Goal: Transaction & Acquisition: Subscribe to service/newsletter

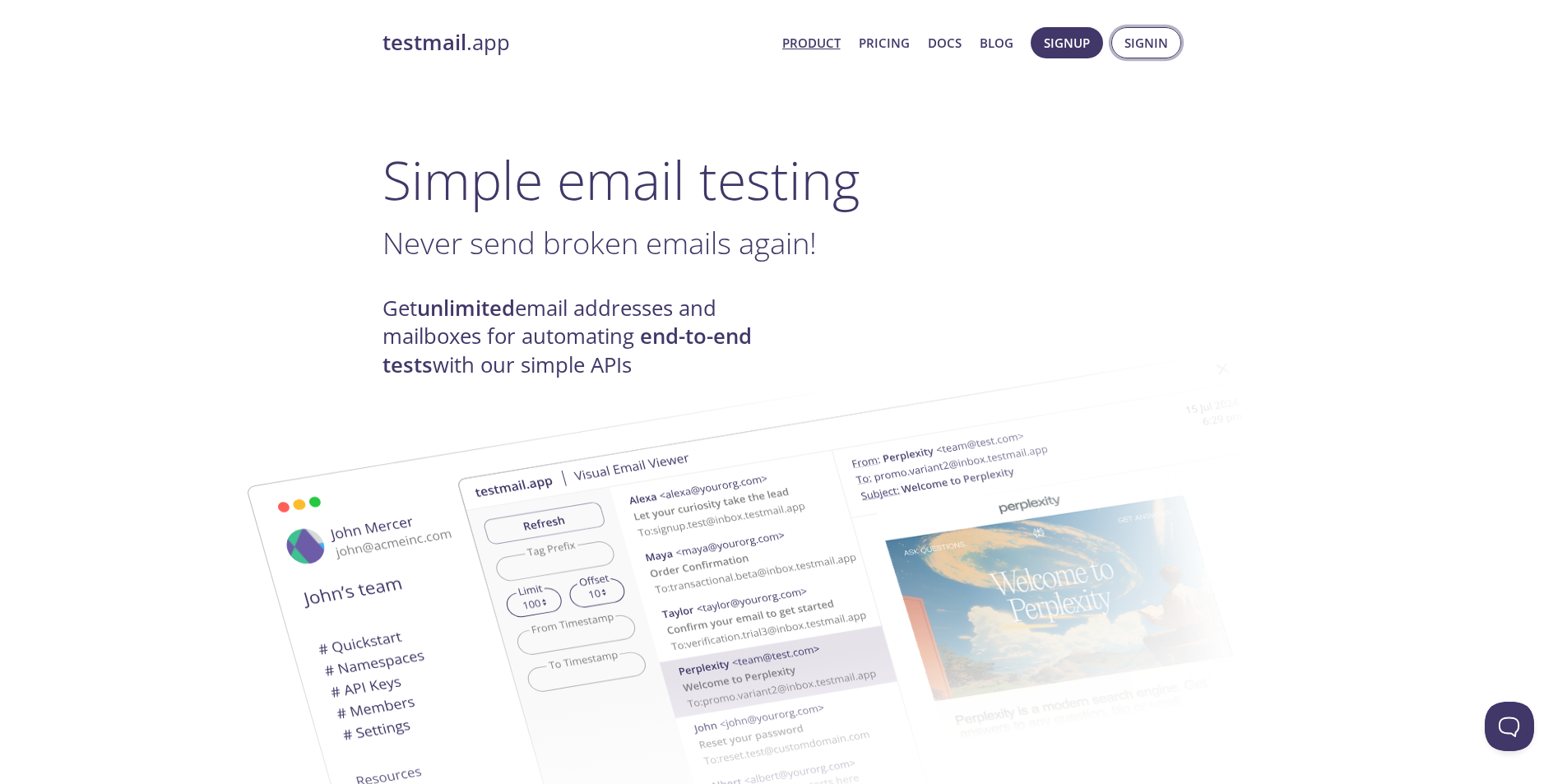
click at [1141, 45] on span "Signin" at bounding box center [1147, 43] width 44 height 21
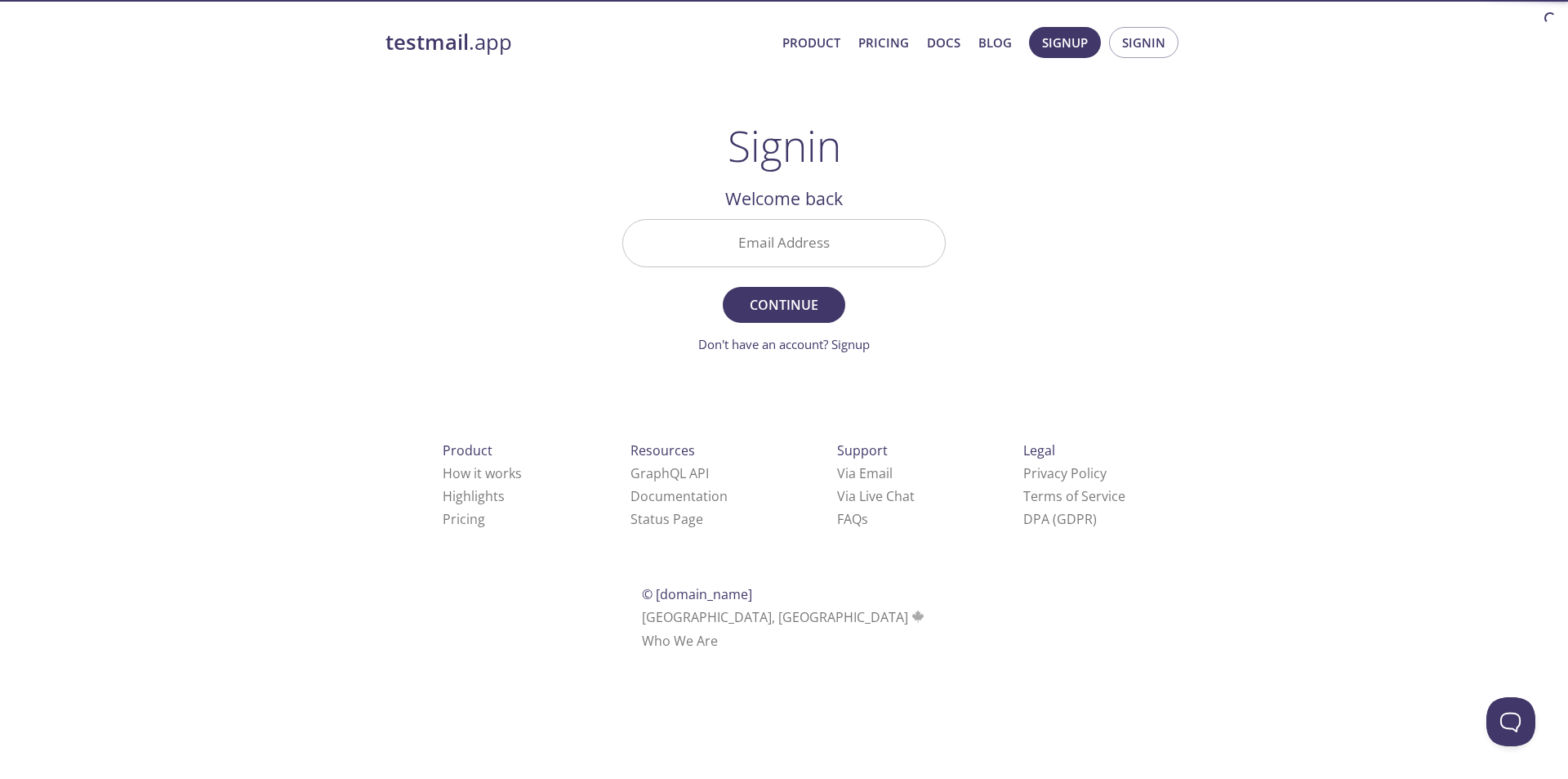
drag, startPoint x: 799, startPoint y: 240, endPoint x: 916, endPoint y: 233, distance: 117.2
click at [799, 240] on input "Email Address" at bounding box center [784, 242] width 322 height 46
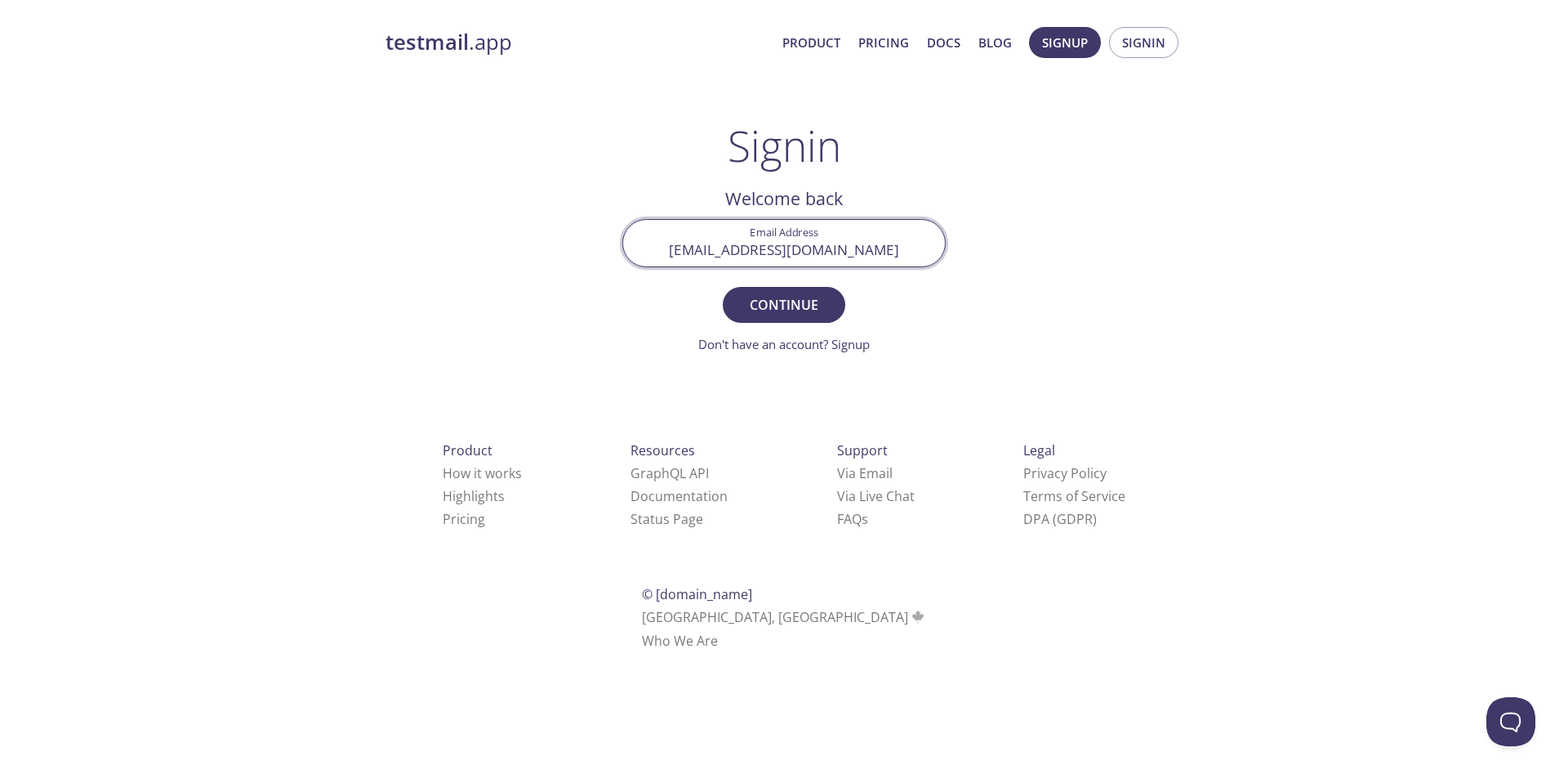
type input "[EMAIL_ADDRESS][DOMAIN_NAME]"
click at [723, 287] on button "Continue" at bounding box center [784, 305] width 122 height 36
drag, startPoint x: 688, startPoint y: 248, endPoint x: 1067, endPoint y: 50, distance: 427.6
click at [1058, 64] on div "testmail .app Product Pricing Docs Blog Signup Signin Signin Unknown email - tr…" at bounding box center [784, 357] width 837 height 682
click at [1053, 42] on span "Signup" at bounding box center [1065, 43] width 45 height 21
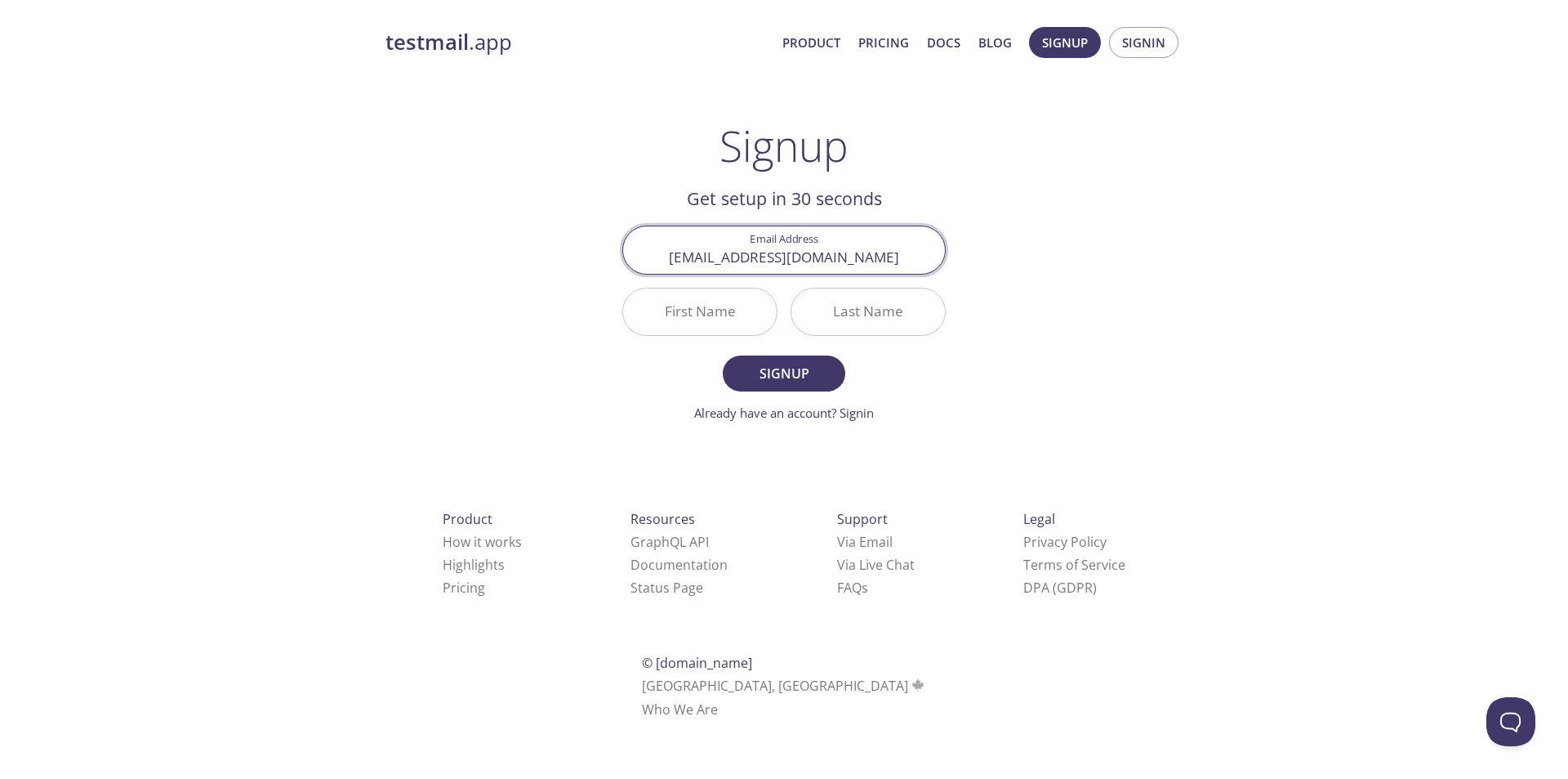
type input "[EMAIL_ADDRESS][DOMAIN_NAME]"
drag, startPoint x: 688, startPoint y: 313, endPoint x: 761, endPoint y: 324, distance: 73.8
click at [688, 313] on input "First Name" at bounding box center [700, 311] width 153 height 46
type input "[PERSON_NAME]"
type input "mehta"
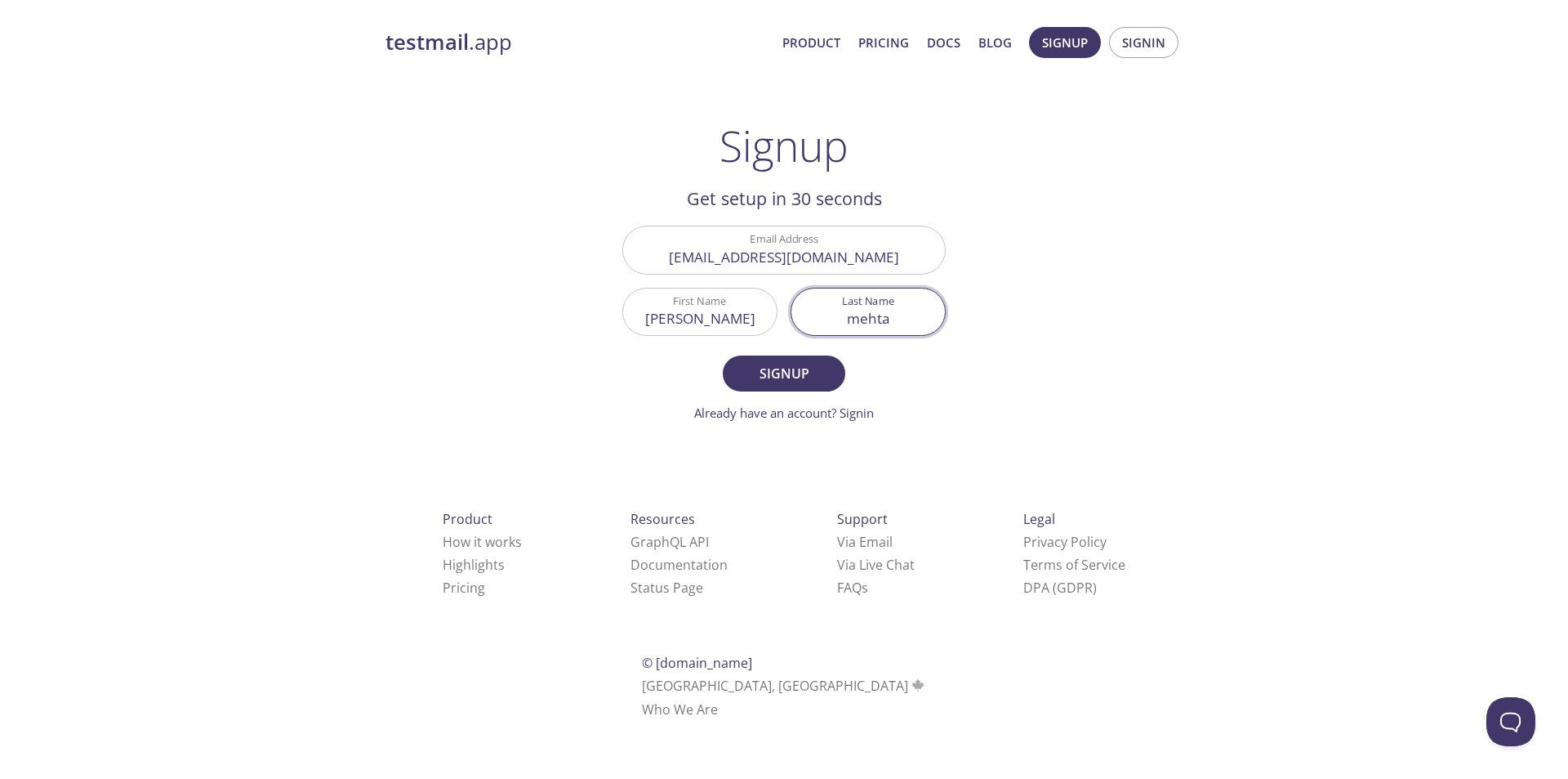
click at [779, 373] on span "Signup" at bounding box center [784, 373] width 86 height 23
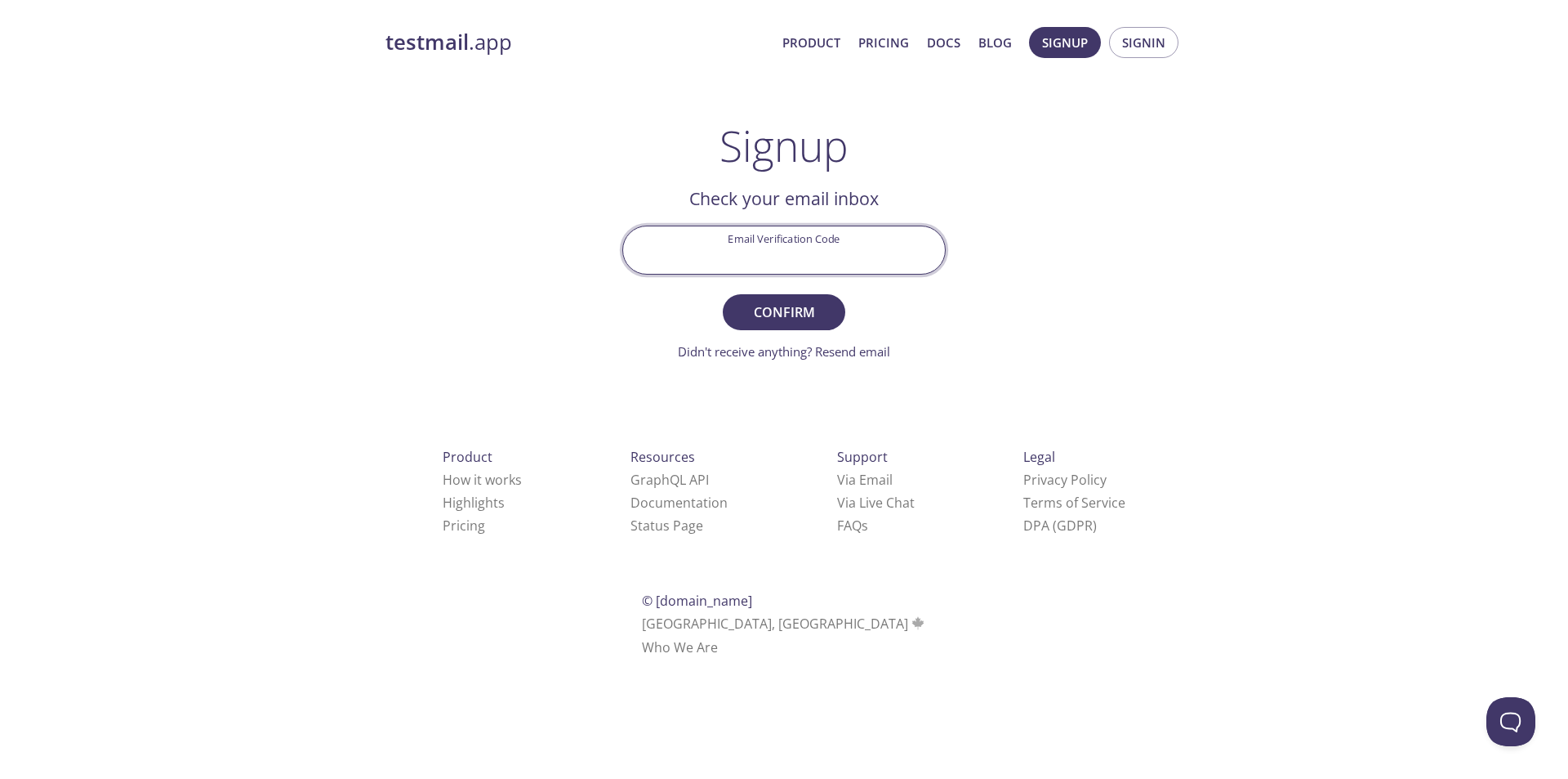
drag, startPoint x: 770, startPoint y: 255, endPoint x: 800, endPoint y: 254, distance: 30.0
click at [770, 255] on input "Email Verification Code" at bounding box center [784, 249] width 322 height 46
type input "UB1EECY"
click at [767, 309] on span "Confirm" at bounding box center [784, 312] width 86 height 23
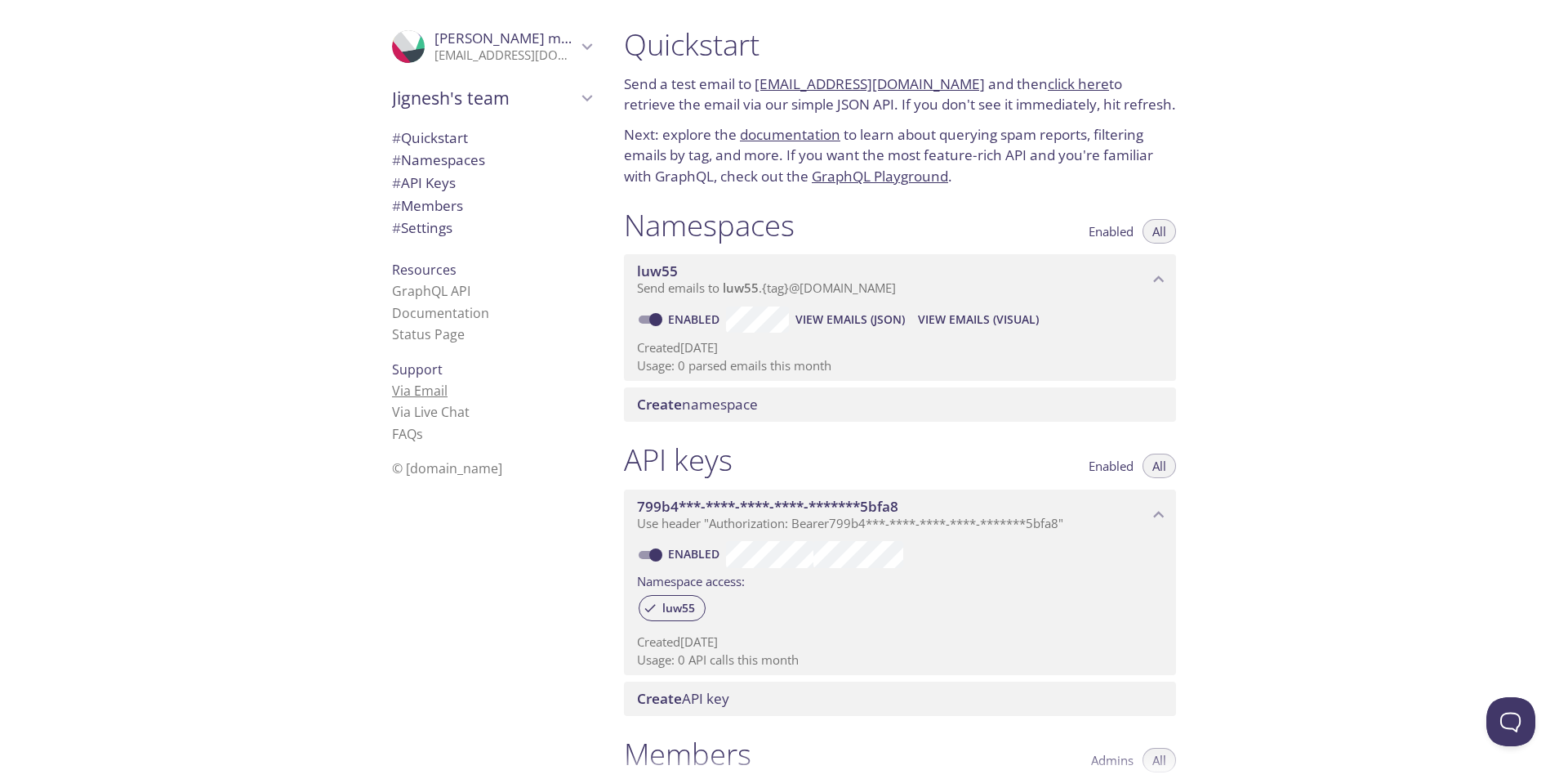
click at [411, 391] on link "Via Email" at bounding box center [419, 390] width 56 height 18
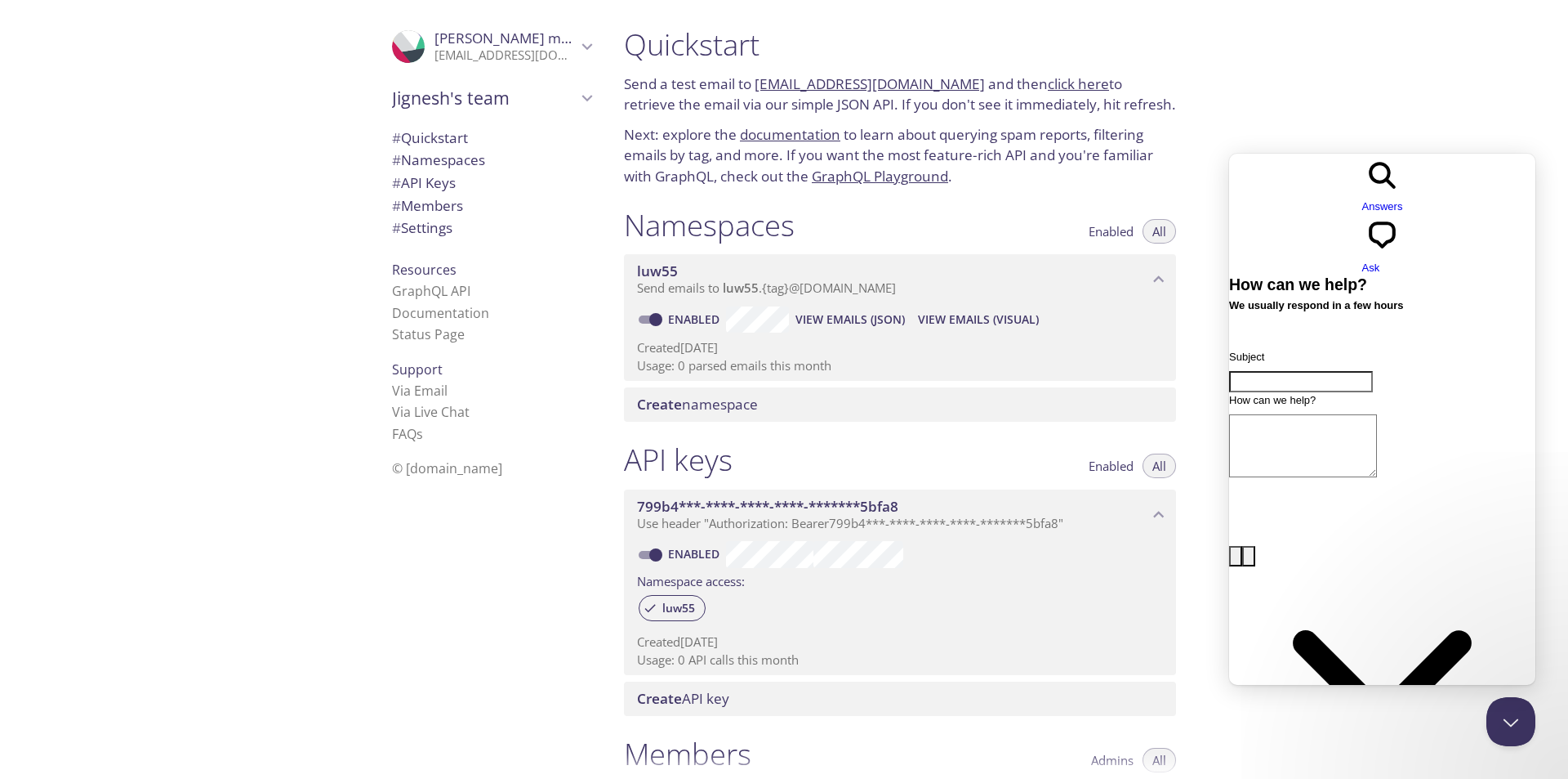
click at [1287, 371] on input "Subject" at bounding box center [1301, 381] width 144 height 21
click at [432, 136] on span "# Quickstart" at bounding box center [430, 138] width 76 height 19
click at [539, 98] on span "Jignesh's team" at bounding box center [484, 97] width 185 height 23
click at [451, 135] on span "Create new team" at bounding box center [491, 136] width 200 height 21
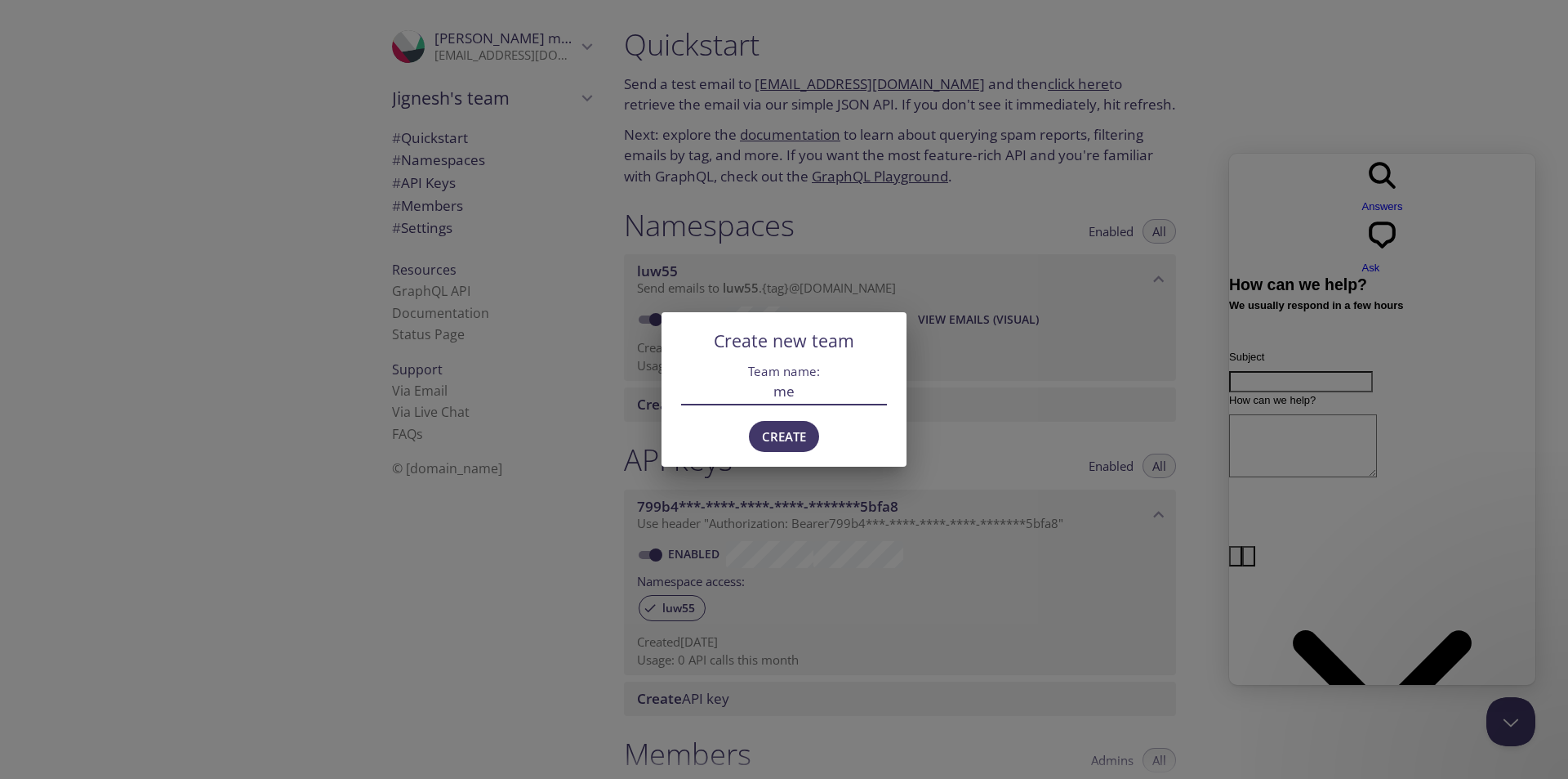
type input "me"
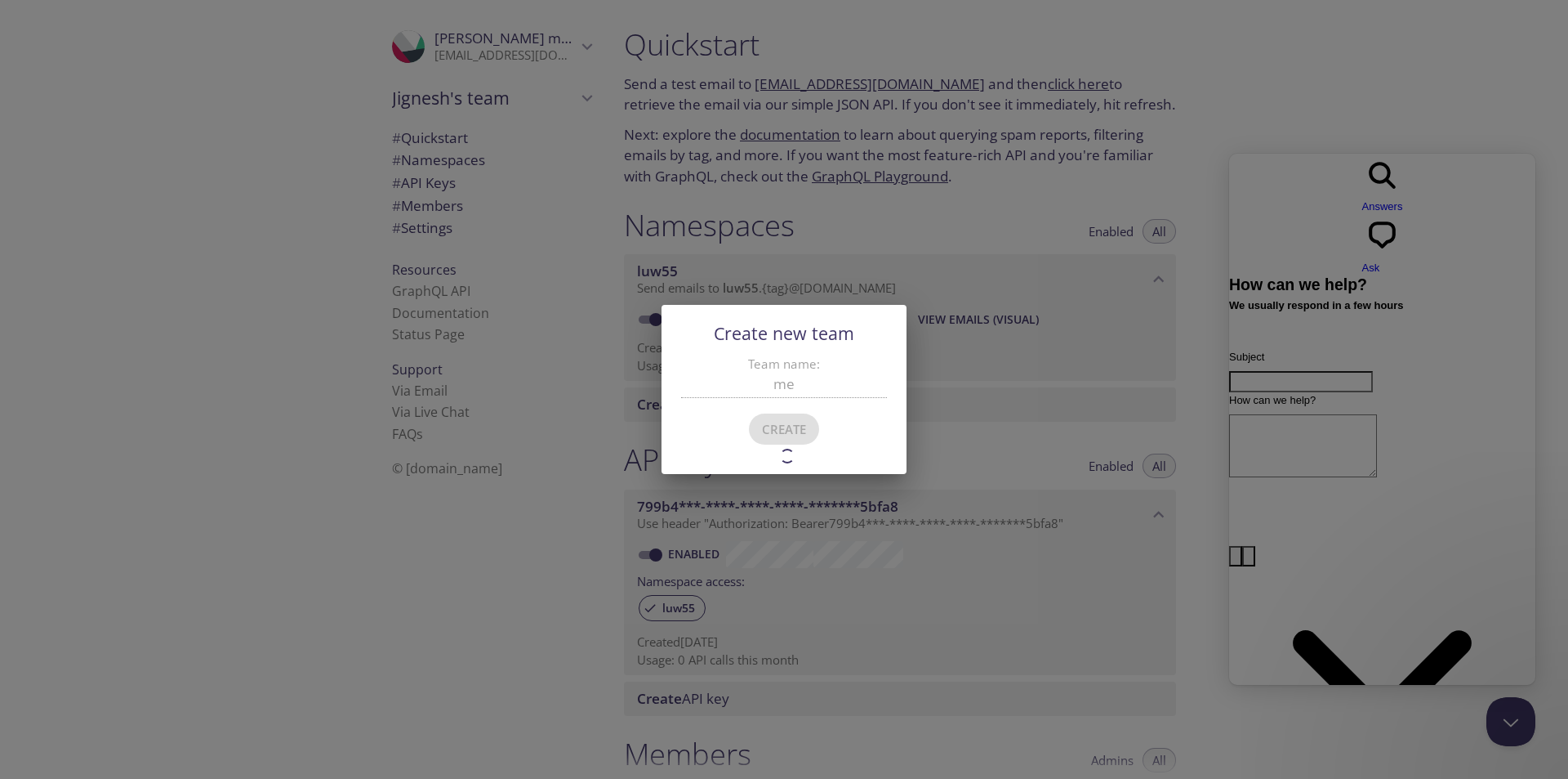
type input "me"
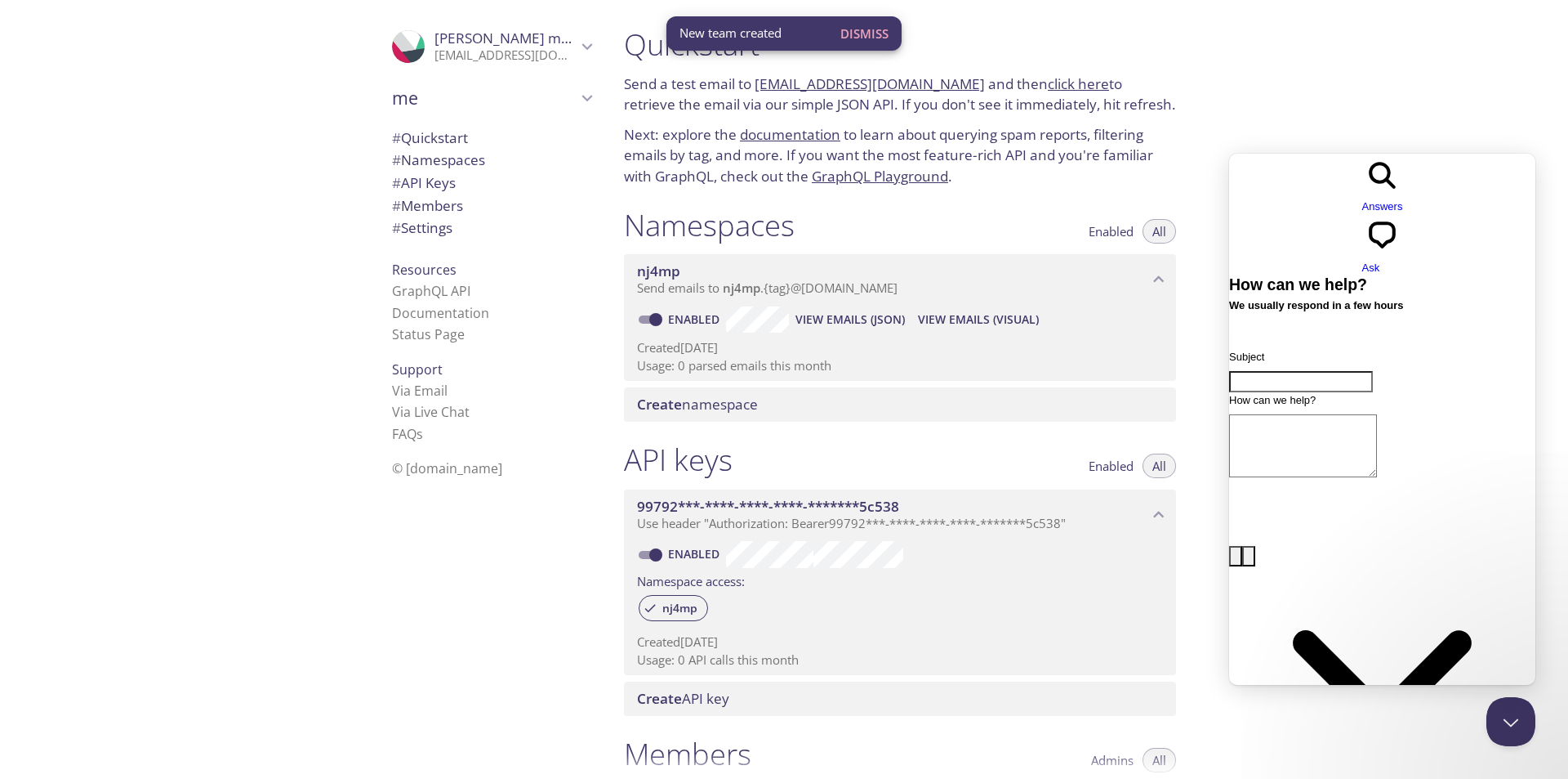
scroll to position [27, 0]
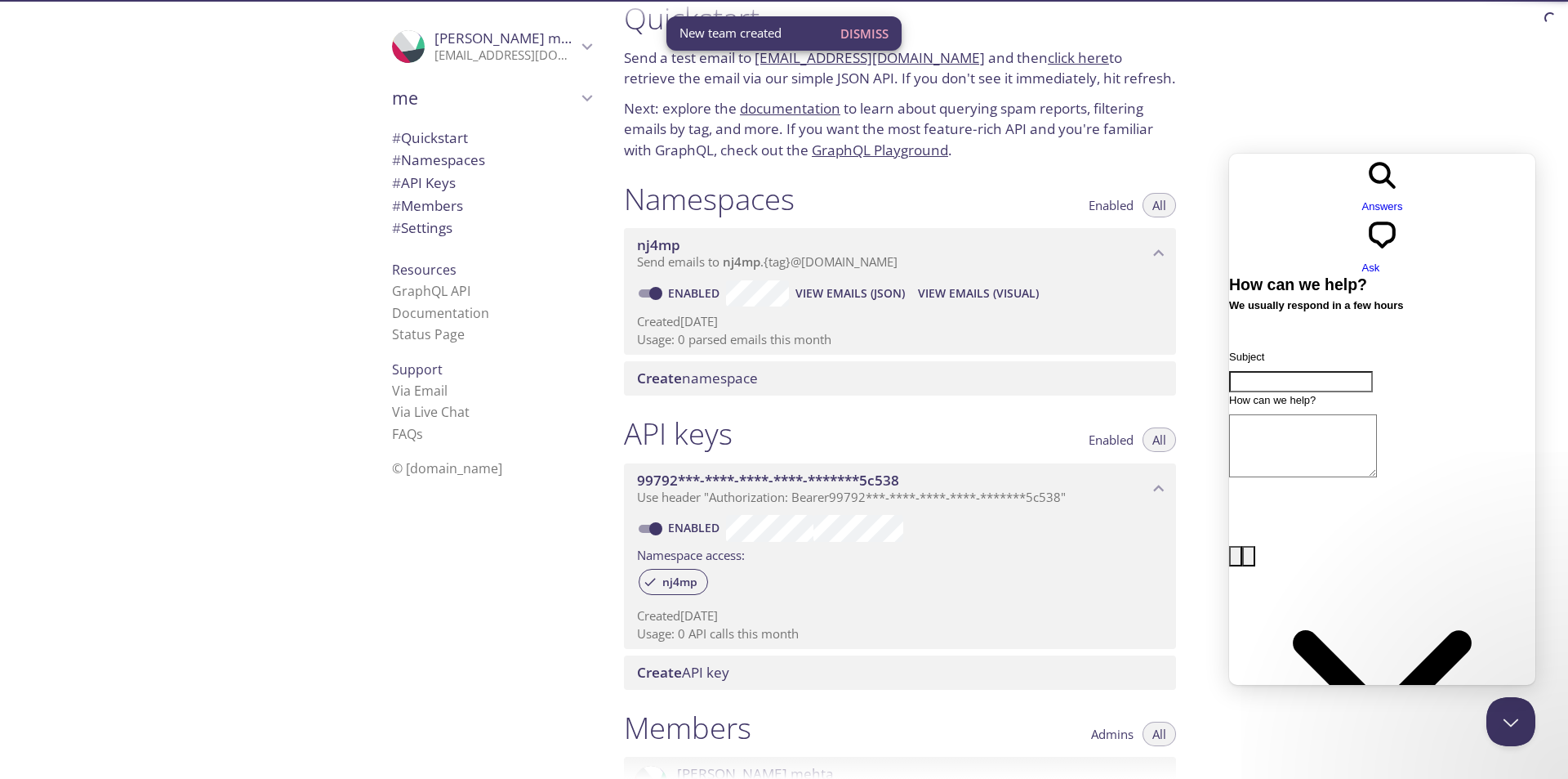
click at [520, 97] on span "me" at bounding box center [484, 97] width 185 height 23
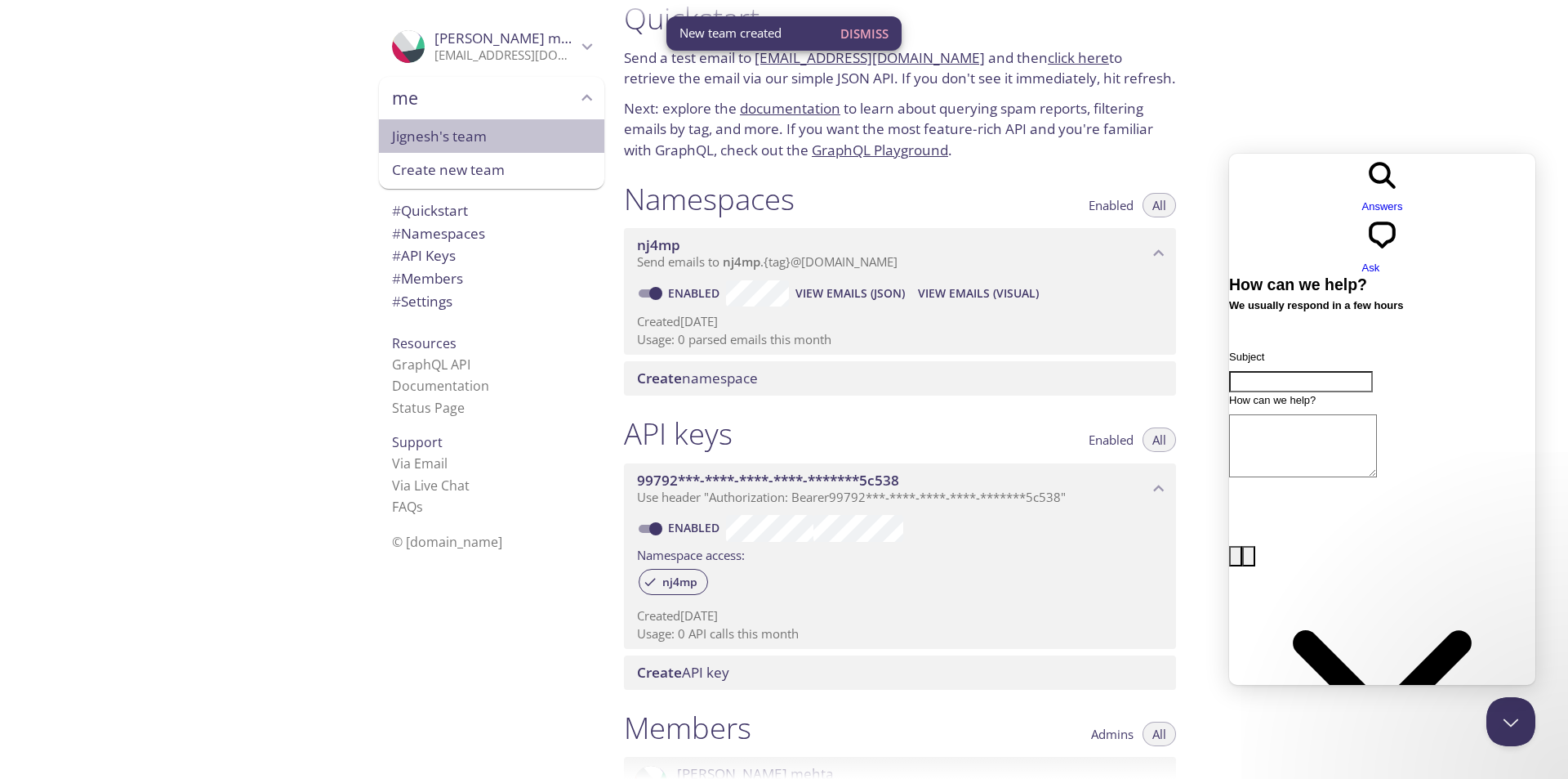
click at [427, 136] on span "Jignesh's team" at bounding box center [491, 136] width 200 height 21
type input "Jignesh's team"
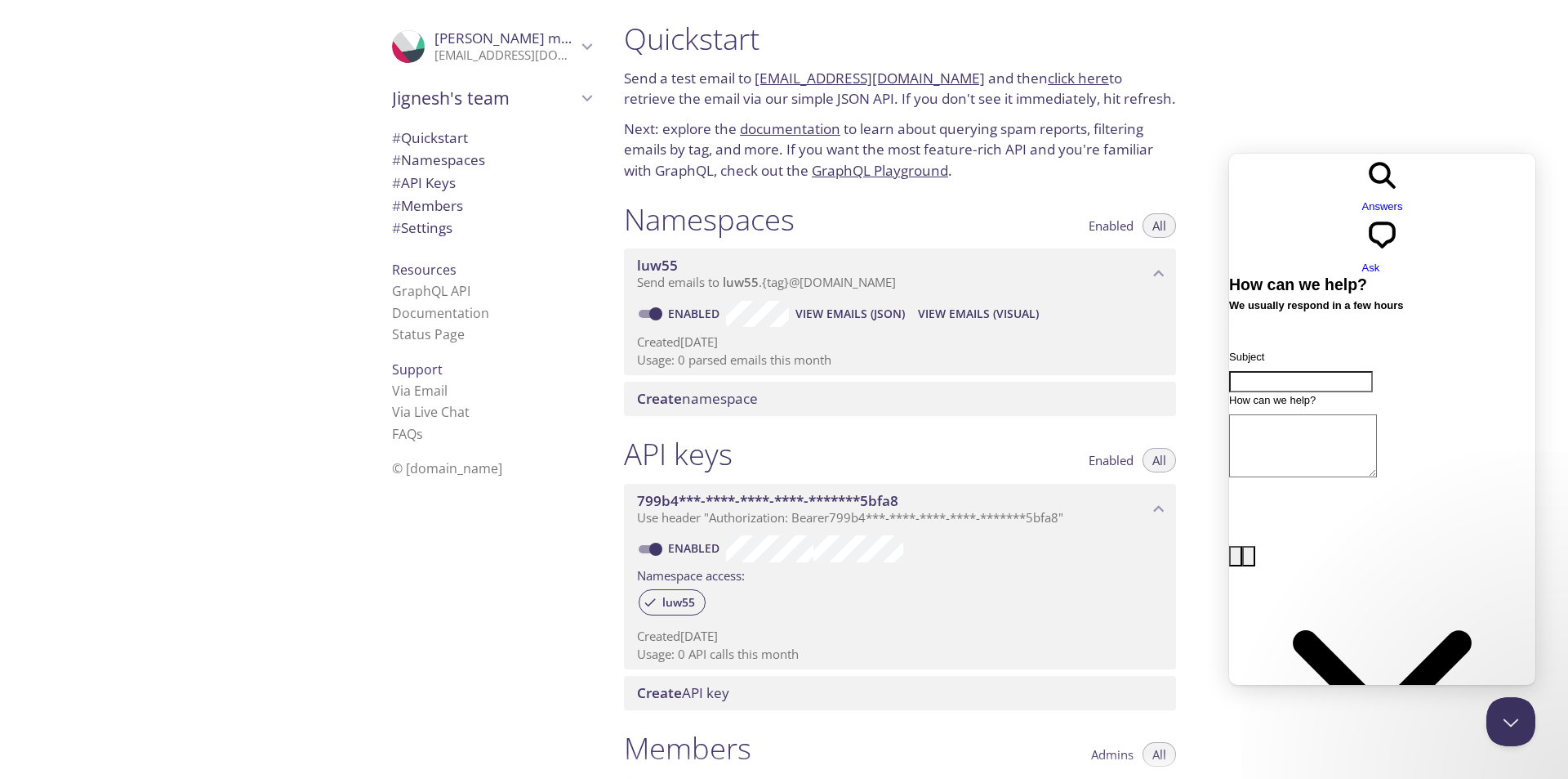
scroll to position [0, 0]
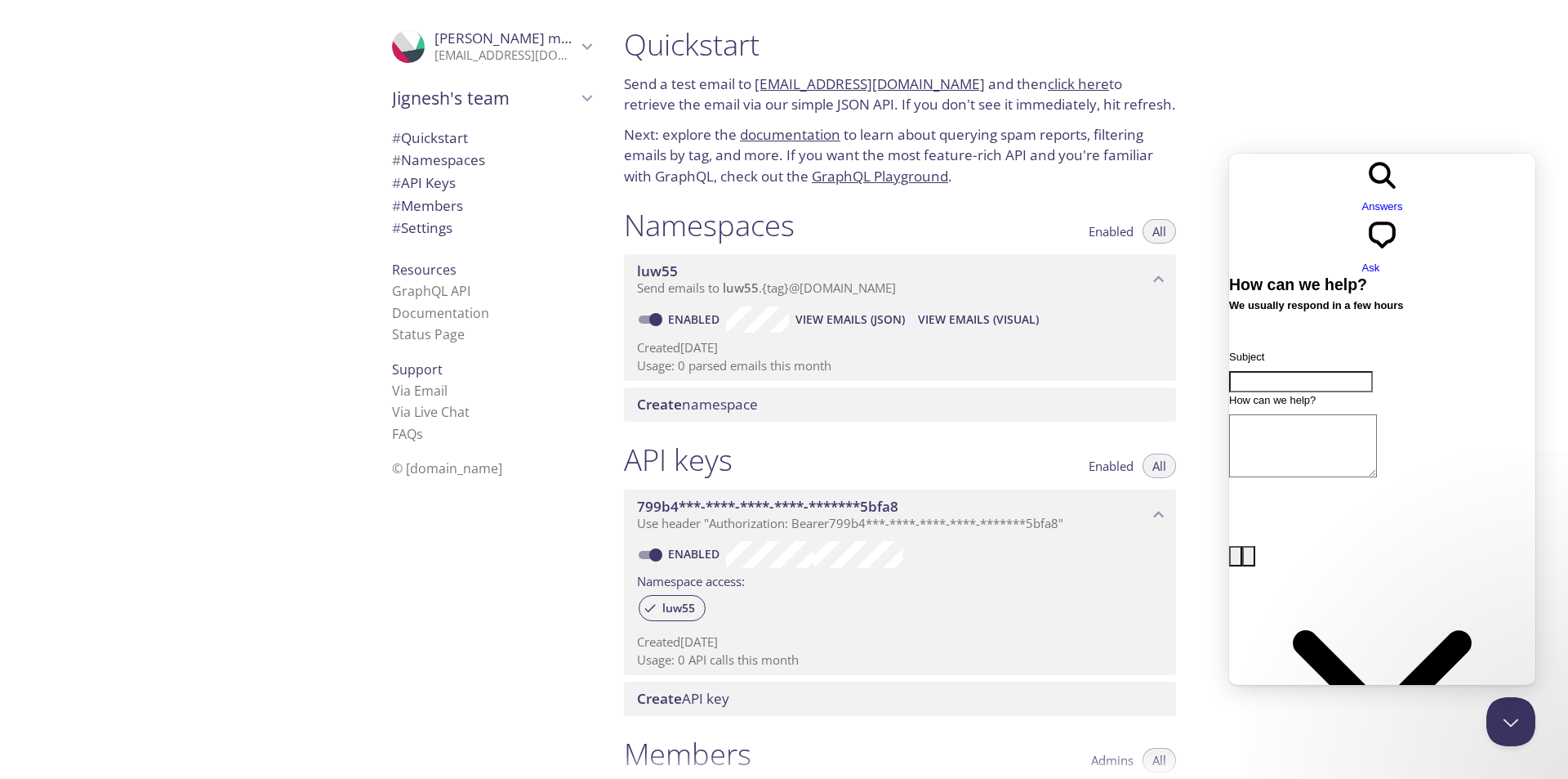
click at [1147, 233] on button "All" at bounding box center [1159, 231] width 33 height 25
click at [836, 318] on span "View Emails (JSON)" at bounding box center [851, 319] width 110 height 20
click at [943, 316] on span "View Emails (Visual)" at bounding box center [978, 319] width 121 height 20
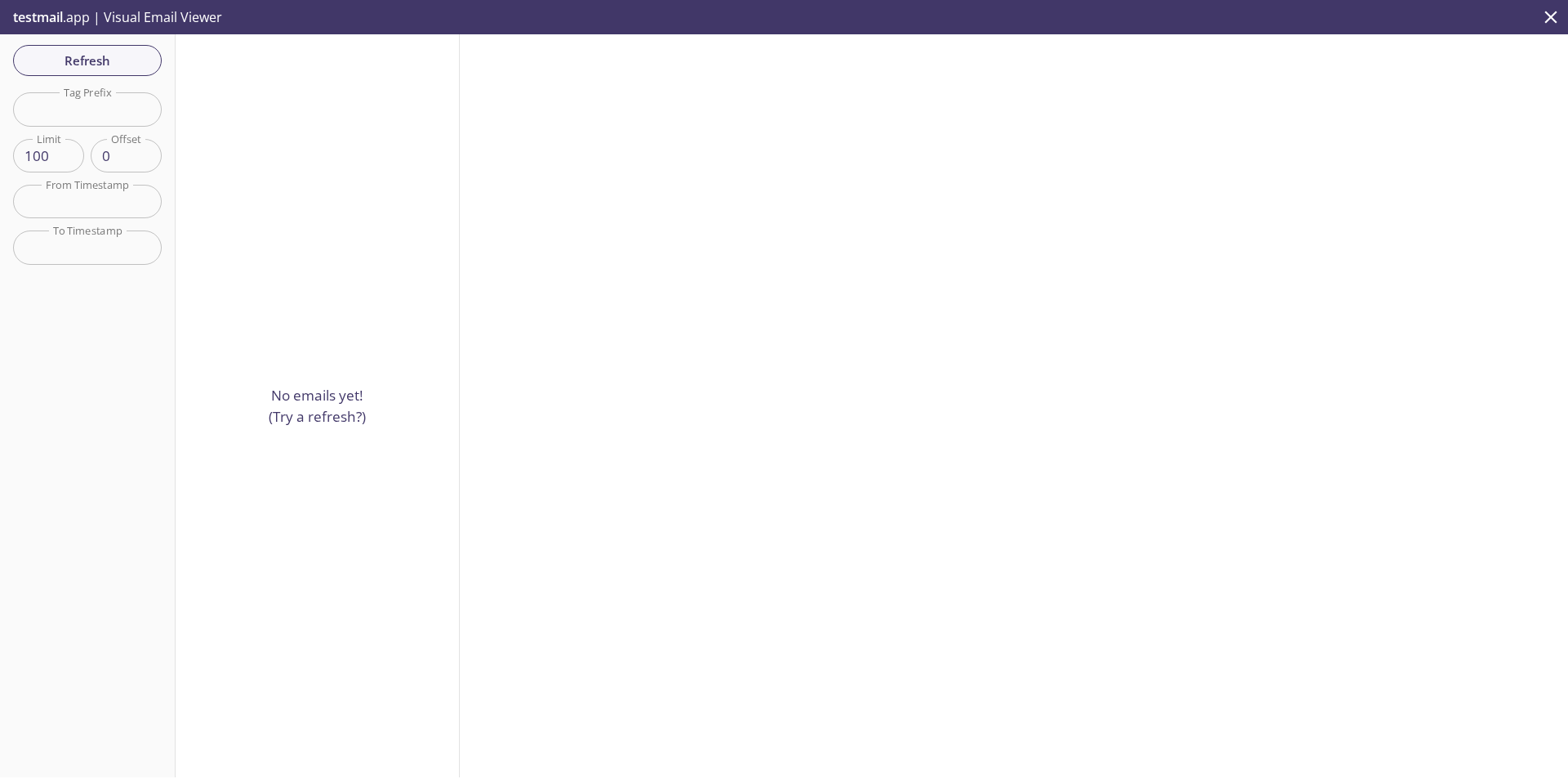
click at [309, 397] on p "No emails yet! (Try a refresh?)" at bounding box center [317, 406] width 97 height 42
click at [75, 199] on input "text" at bounding box center [87, 201] width 149 height 33
drag, startPoint x: 88, startPoint y: 111, endPoint x: 81, endPoint y: 76, distance: 35.7
click at [87, 109] on input "text" at bounding box center [87, 109] width 149 height 33
click at [84, 62] on span "Refresh" at bounding box center [87, 61] width 122 height 21
